Goal: Information Seeking & Learning: Understand process/instructions

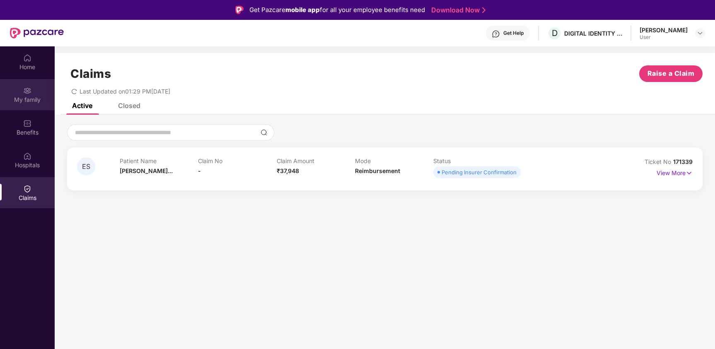
click at [25, 89] on img at bounding box center [27, 91] width 8 height 8
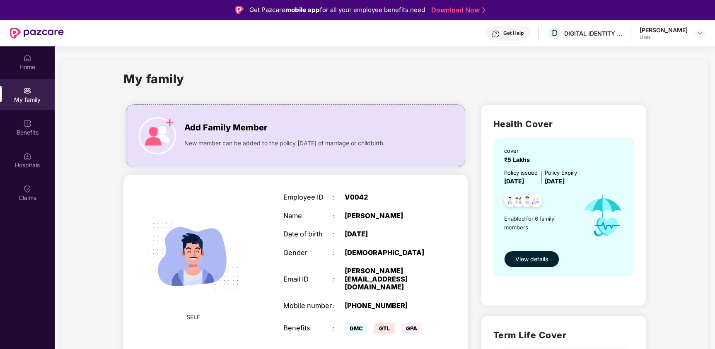
click at [533, 259] on span "View details" at bounding box center [531, 259] width 33 height 9
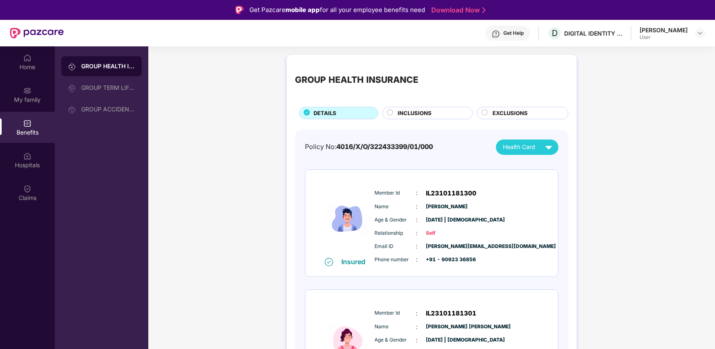
click at [523, 35] on div "Get Help" at bounding box center [513, 33] width 20 height 7
